Goal: Task Accomplishment & Management: Use online tool/utility

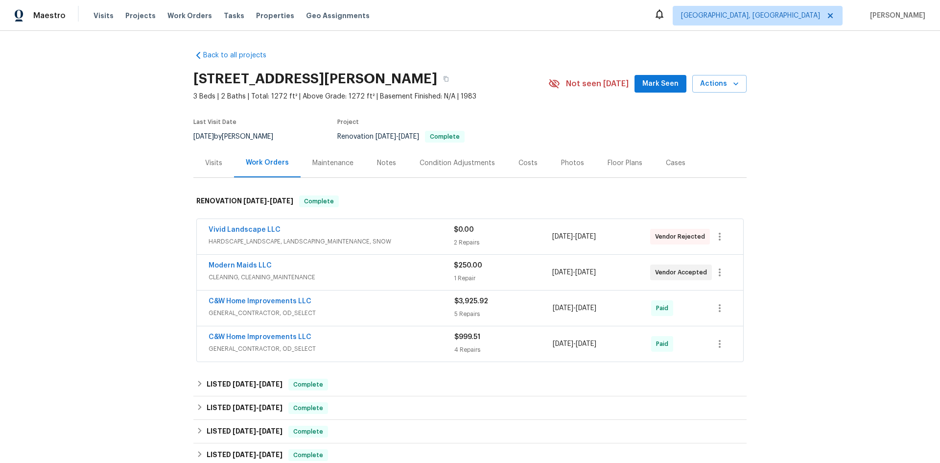
click at [203, 171] on div "Visits" at bounding box center [213, 162] width 41 height 29
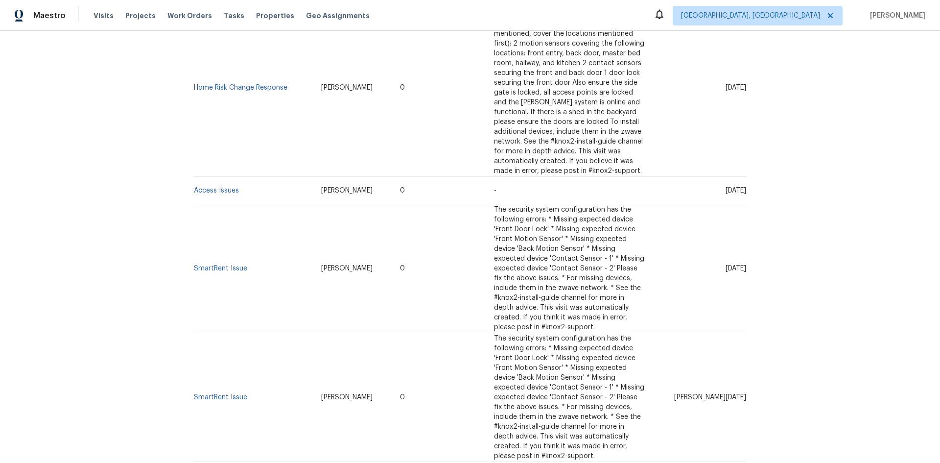
scroll to position [1040, 0]
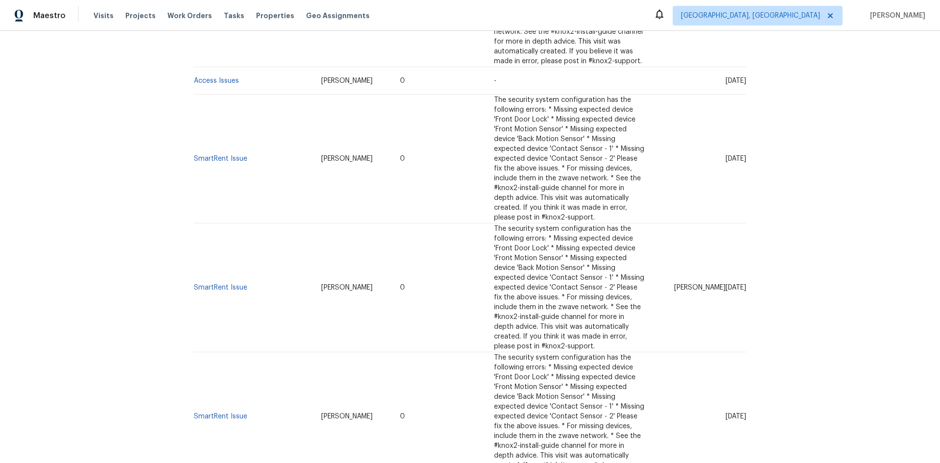
drag, startPoint x: 202, startPoint y: 324, endPoint x: 202, endPoint y: 318, distance: 5.4
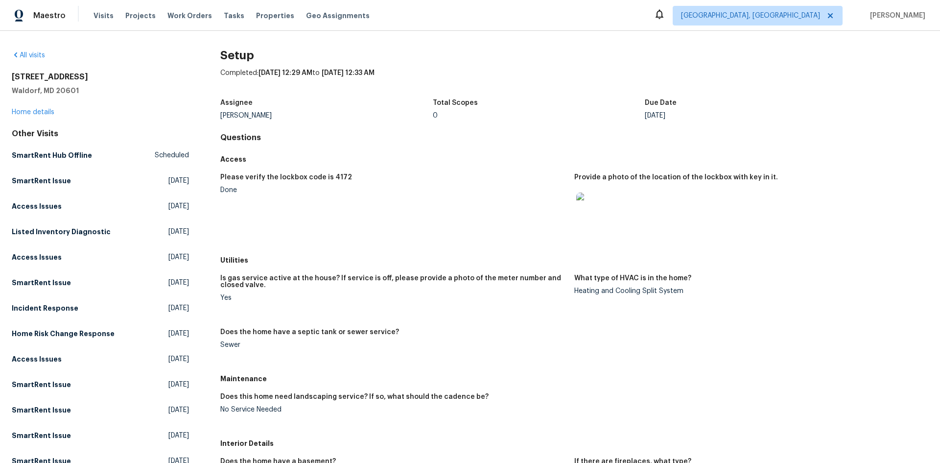
click at [592, 219] on img at bounding box center [591, 207] width 31 height 31
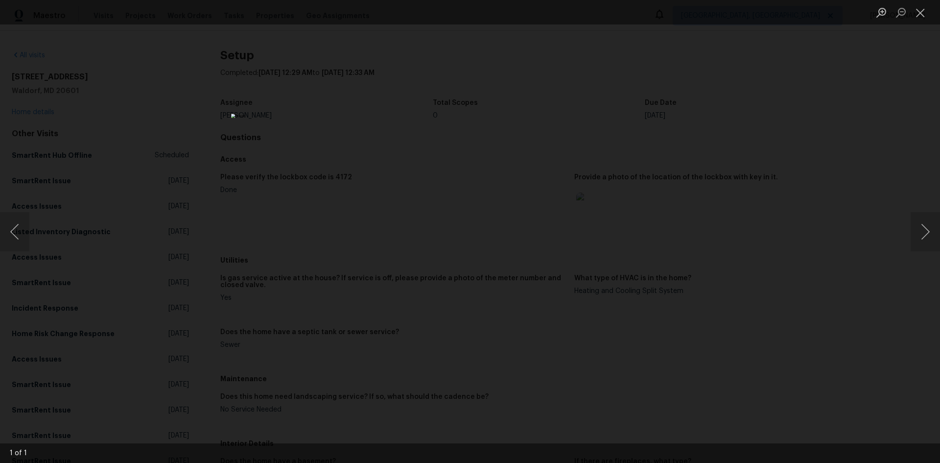
drag, startPoint x: 317, startPoint y: 232, endPoint x: 312, endPoint y: 235, distance: 6.0
click at [312, 235] on div "Lightbox" at bounding box center [470, 231] width 940 height 463
